Goal: Check status

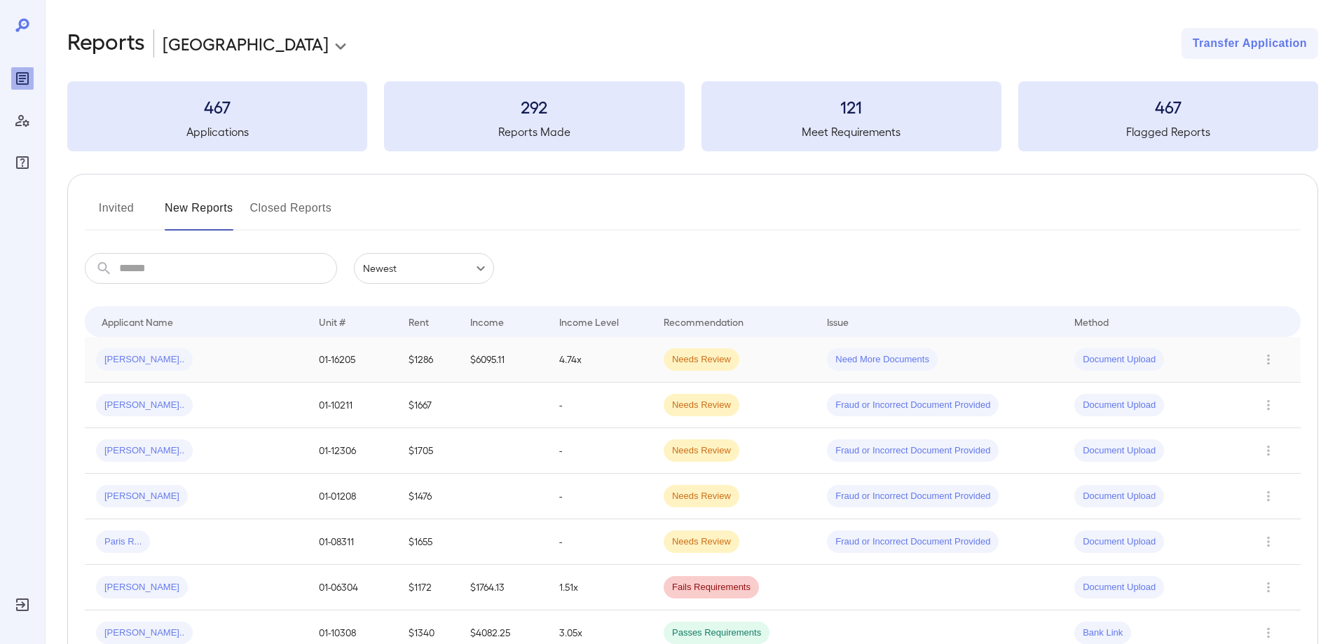
click at [723, 361] on span "Needs Review" at bounding box center [701, 359] width 76 height 13
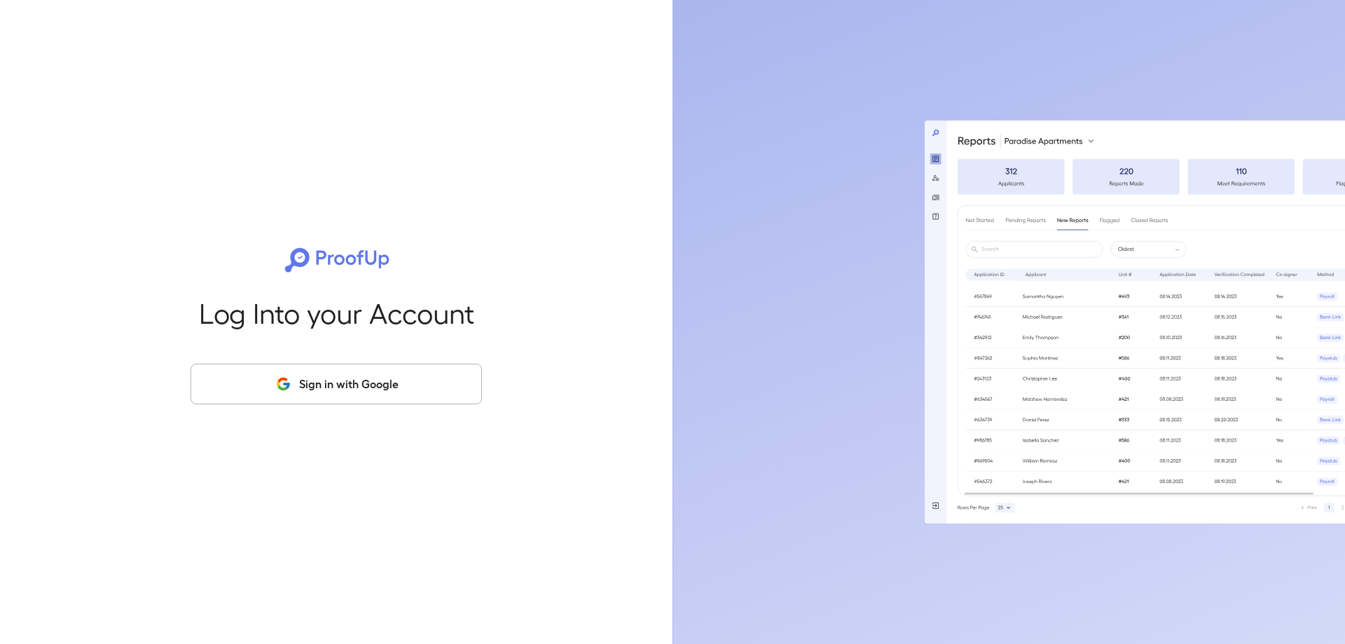
click at [416, 371] on button "Sign in with Google" at bounding box center [336, 384] width 291 height 41
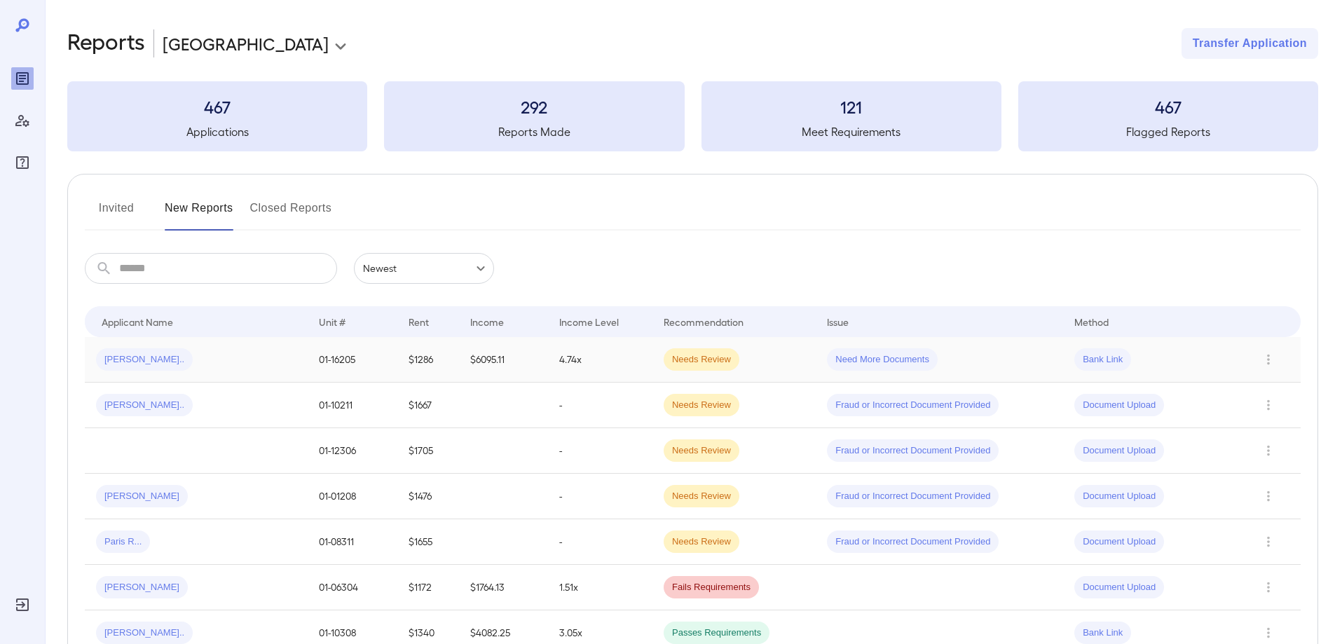
click at [144, 351] on div "[PERSON_NAME].." at bounding box center [144, 359] width 97 height 22
